Goal: Information Seeking & Learning: Learn about a topic

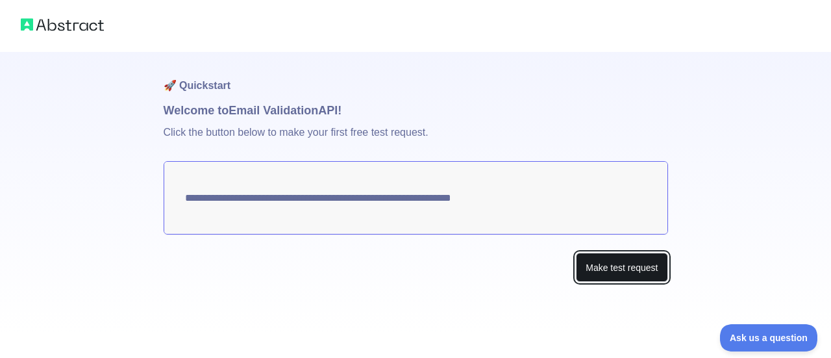
click at [617, 273] on button "Make test request" at bounding box center [622, 267] width 92 height 29
click at [620, 271] on button "Make test request" at bounding box center [622, 267] width 92 height 29
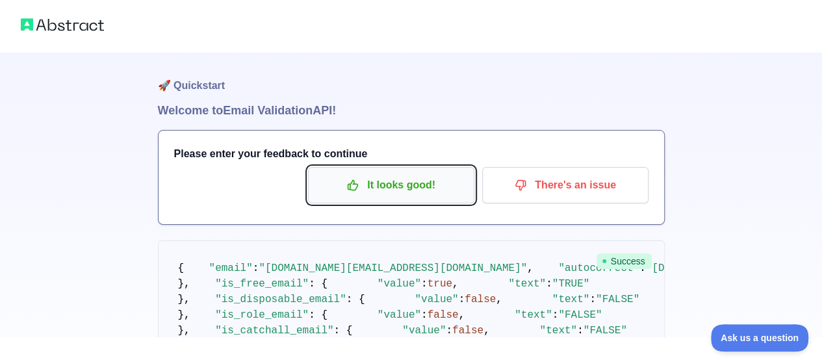
click at [428, 195] on p "It looks good!" at bounding box center [391, 185] width 147 height 22
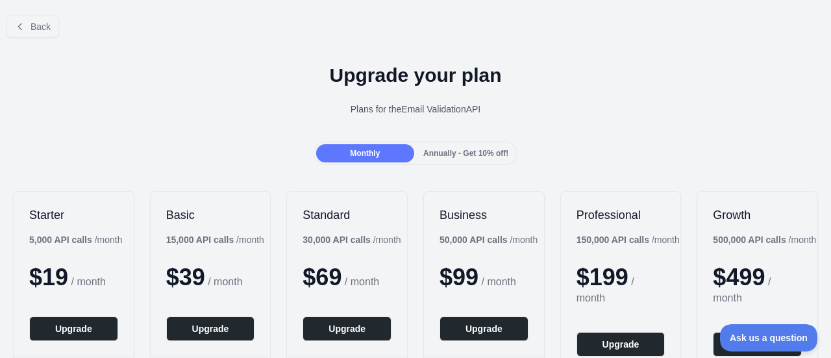
click at [456, 157] on span "Annually - Get 10% off!" at bounding box center [465, 153] width 85 height 9
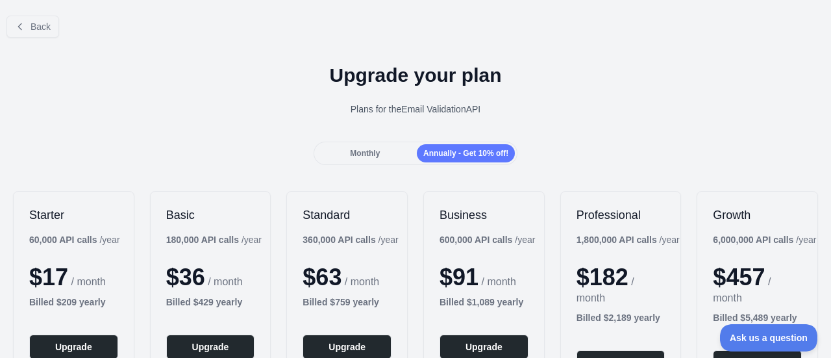
click at [380, 115] on div "Plans for the Email Validation API" at bounding box center [415, 109] width 810 height 13
click at [381, 110] on div "Plans for the Email Validation API" at bounding box center [415, 109] width 810 height 13
click at [38, 27] on span "Back" at bounding box center [41, 26] width 20 height 10
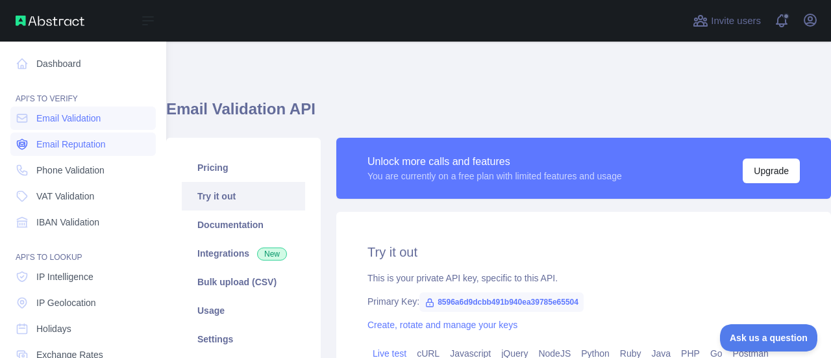
click at [90, 149] on span "Email Reputation" at bounding box center [70, 144] width 69 height 13
click at [82, 127] on link "Email Validation" at bounding box center [82, 118] width 145 height 23
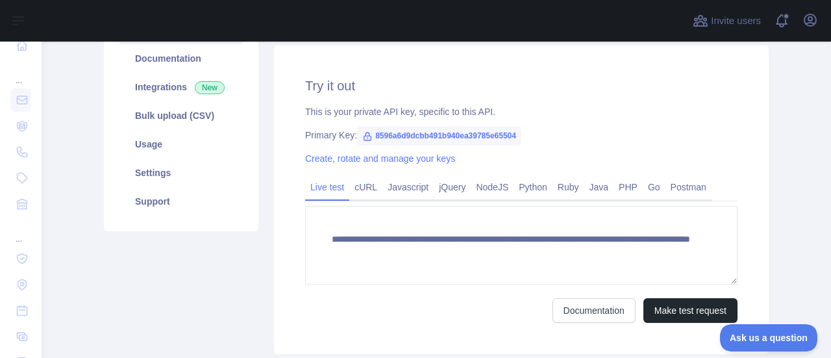
scroll to position [195, 0]
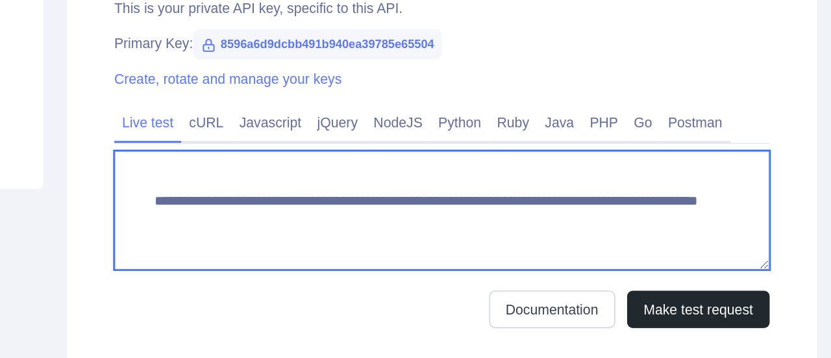
drag, startPoint x: 664, startPoint y: 232, endPoint x: 327, endPoint y: 212, distance: 337.6
click at [327, 212] on textarea "**********" at bounding box center [521, 216] width 433 height 79
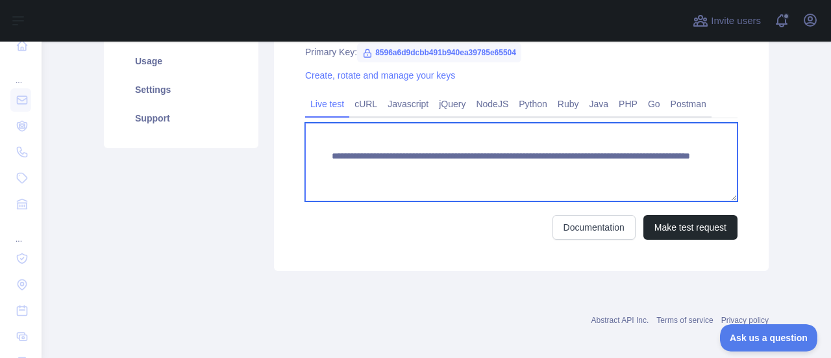
scroll to position [257, 0]
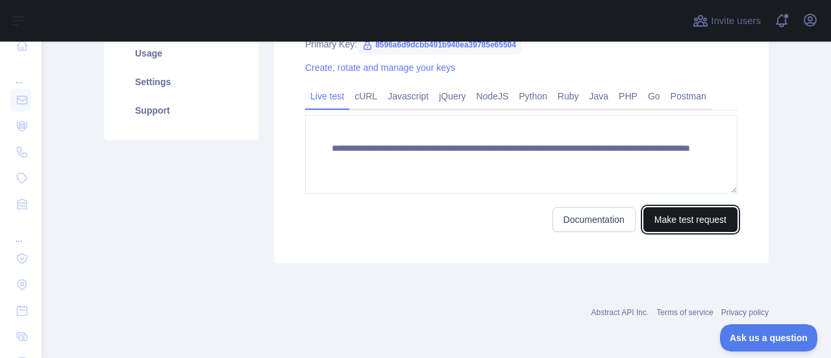
click at [686, 227] on button "Make test request" at bounding box center [691, 219] width 94 height 25
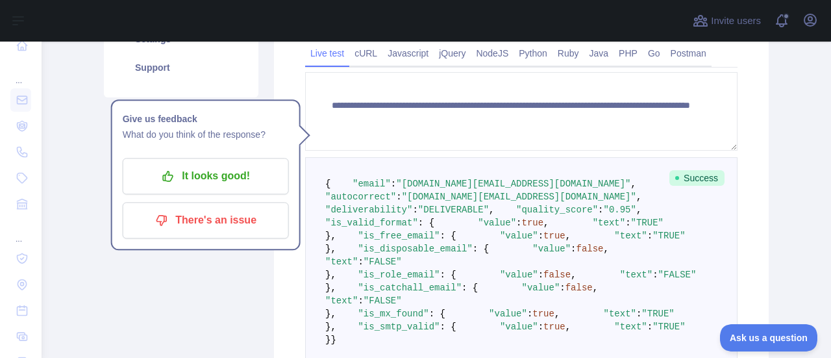
scroll to position [192, 0]
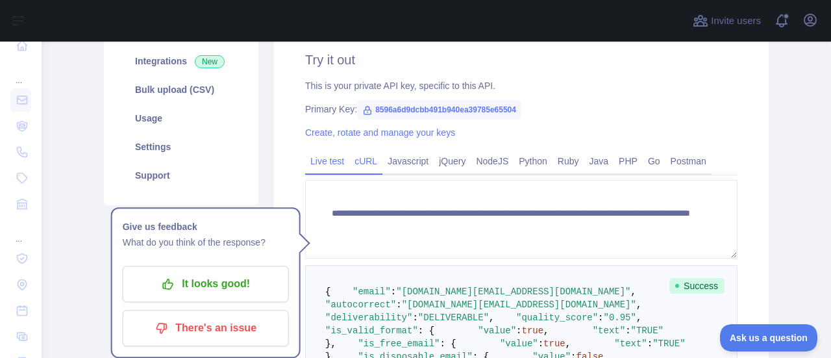
click at [361, 166] on link "cURL" at bounding box center [365, 161] width 33 height 21
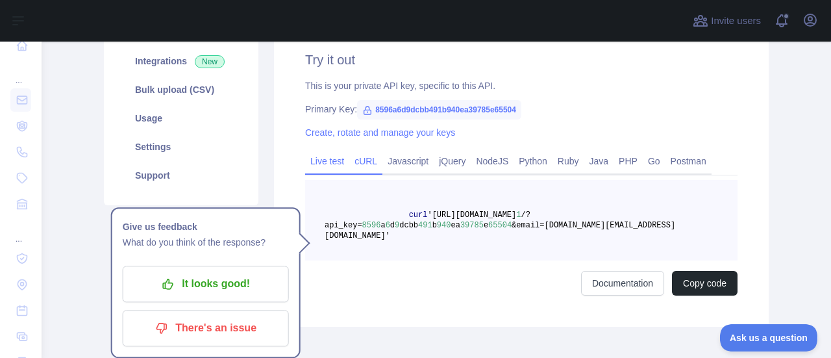
click at [316, 165] on link "Live test" at bounding box center [327, 161] width 44 height 21
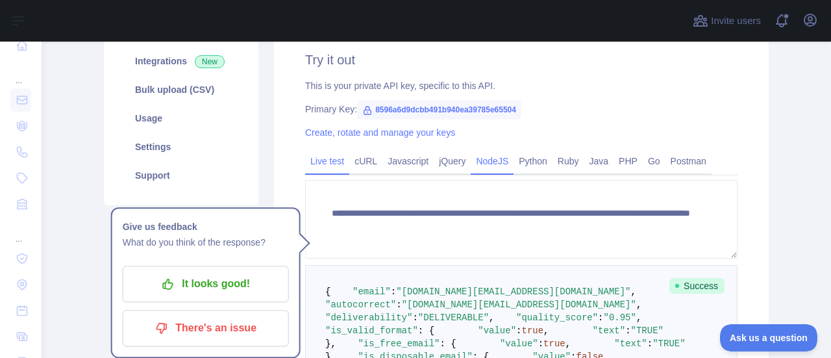
scroll to position [0, 0]
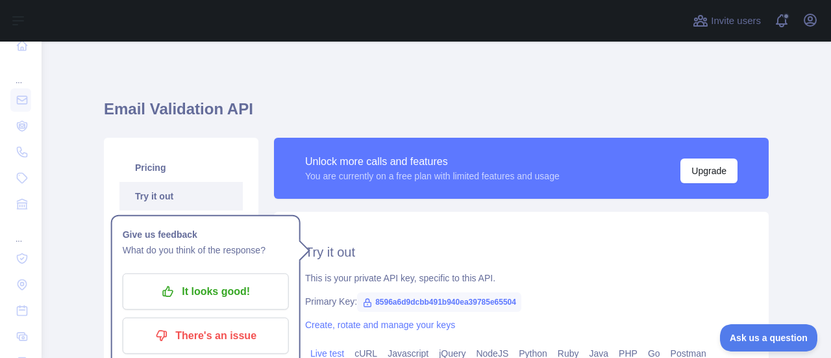
click at [328, 114] on h1 "Email Validation API" at bounding box center [436, 114] width 665 height 31
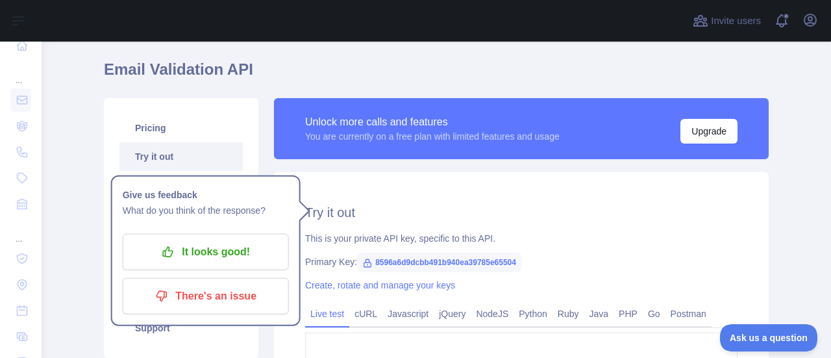
scroll to position [130, 0]
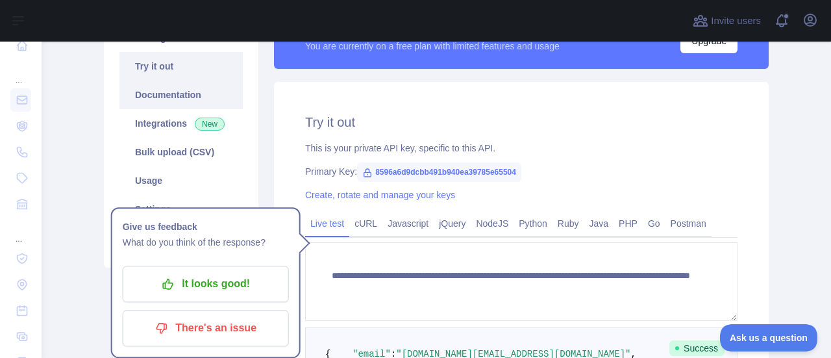
click at [172, 99] on link "Documentation" at bounding box center [180, 95] width 123 height 29
